Goal: Transaction & Acquisition: Purchase product/service

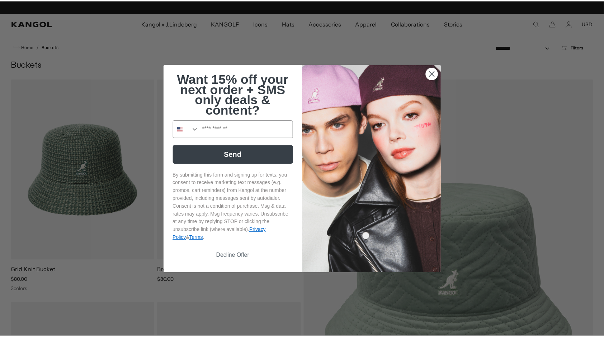
scroll to position [0, 148]
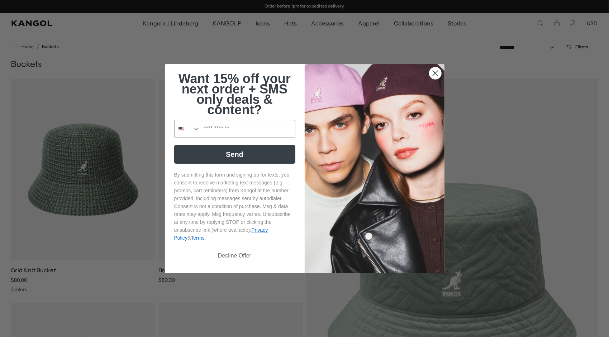
click at [429, 77] on icon "Close dialog" at bounding box center [435, 73] width 13 height 13
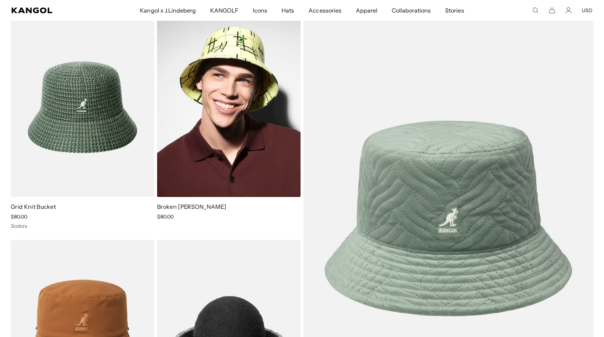
scroll to position [36, 0]
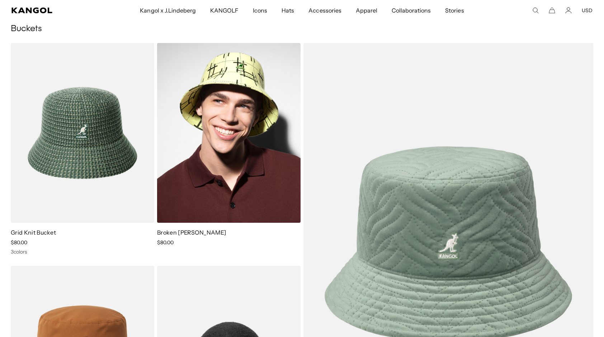
click at [252, 120] on img at bounding box center [228, 133] width 143 height 180
click at [238, 180] on img at bounding box center [228, 133] width 143 height 180
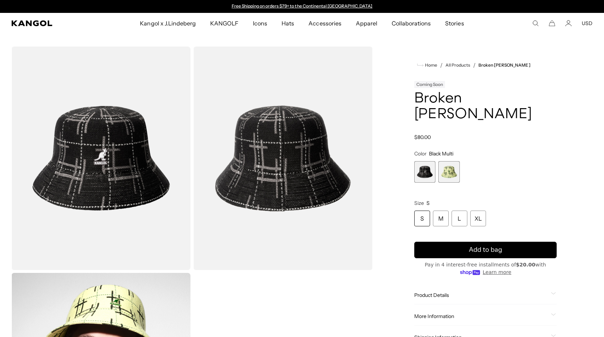
click at [121, 154] on img "Gallery Viewer" at bounding box center [100, 159] width 179 height 224
click at [424, 177] on span "1 of 2" at bounding box center [425, 172] width 22 height 22
click at [450, 175] on span "2 of 2" at bounding box center [449, 172] width 22 height 22
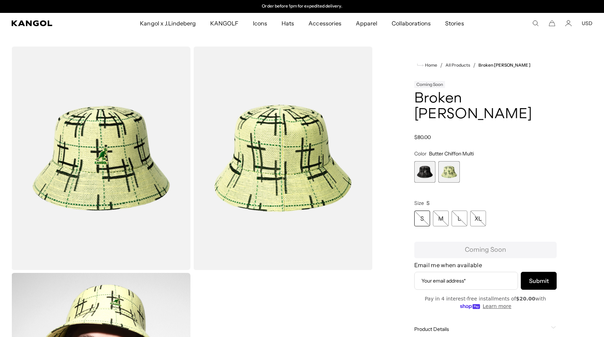
click at [425, 174] on span "1 of 2" at bounding box center [425, 172] width 22 height 22
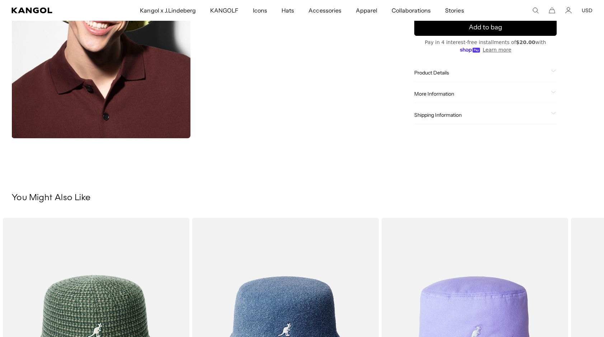
click at [441, 75] on span "Product Details" at bounding box center [481, 72] width 134 height 6
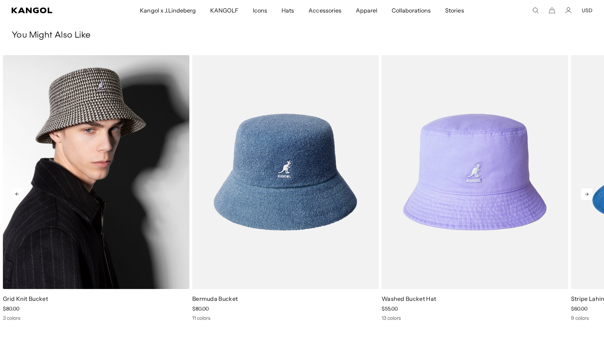
scroll to position [609, 0]
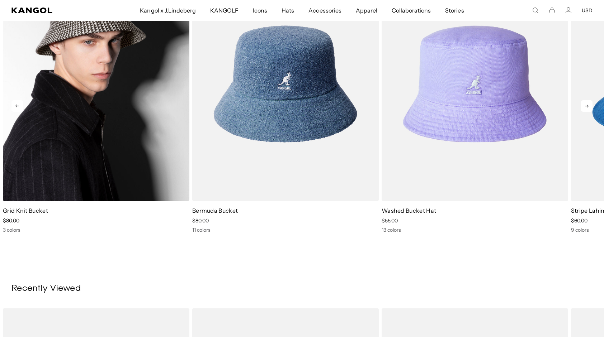
click at [123, 131] on img "1 of 5" at bounding box center [96, 84] width 186 height 234
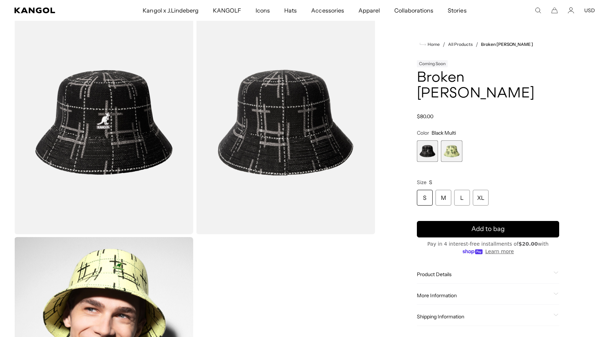
scroll to position [0, 148]
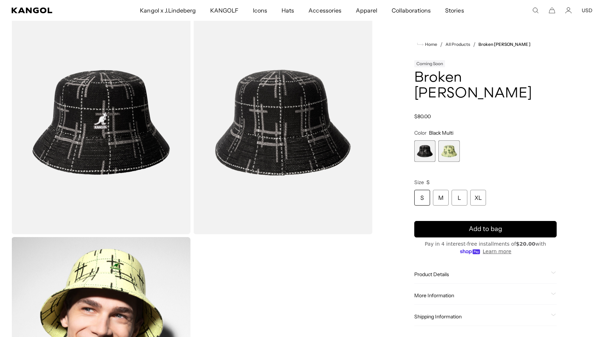
click at [105, 111] on img "Gallery Viewer" at bounding box center [100, 123] width 179 height 224
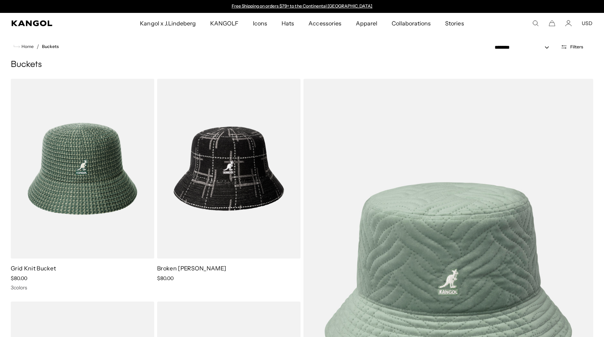
click at [532, 24] on icon "Search here" at bounding box center [535, 23] width 6 height 6
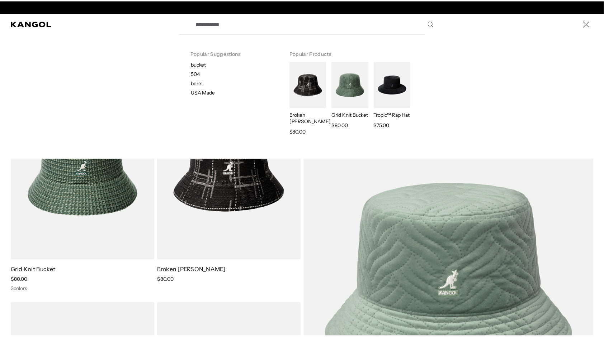
scroll to position [0, 148]
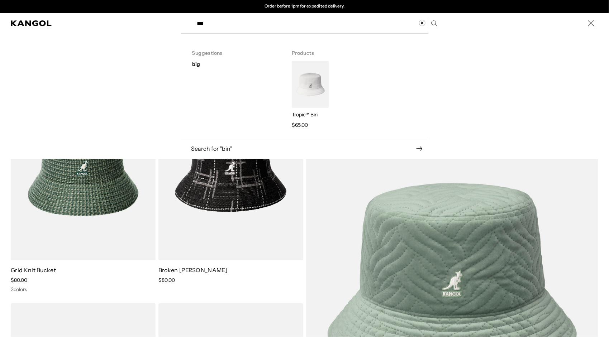
type input "***"
